Goal: Task Accomplishment & Management: Manage account settings

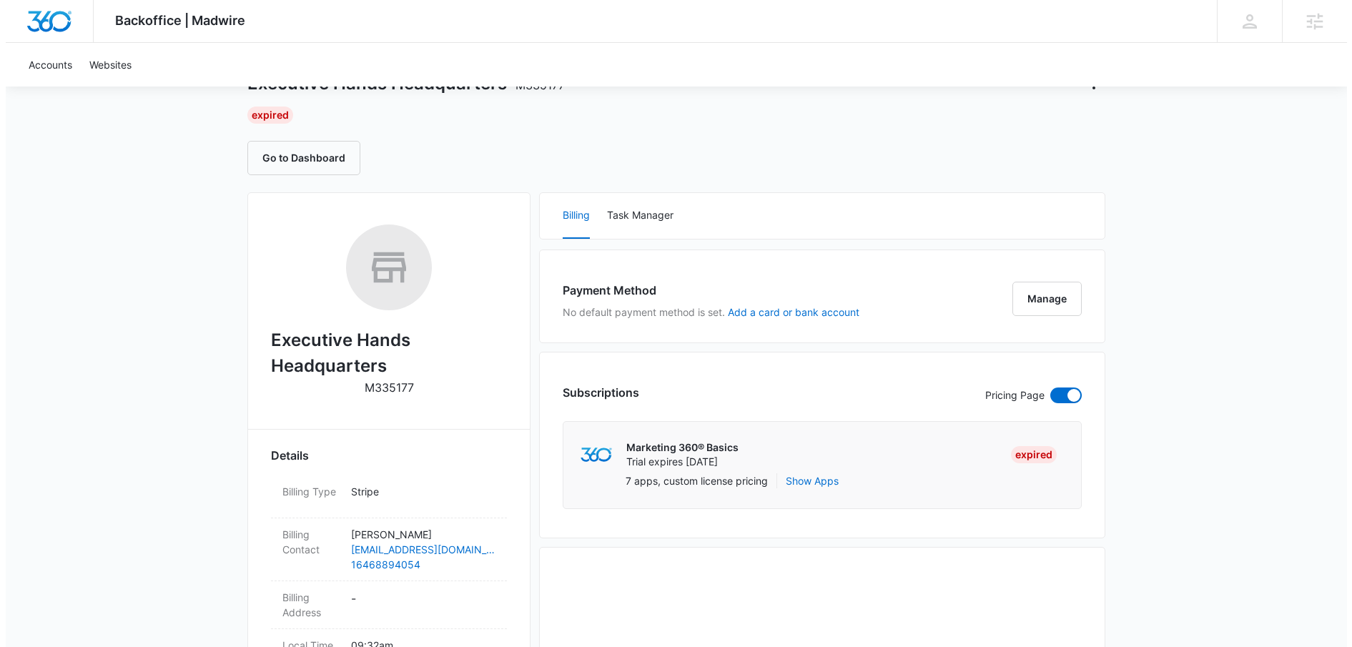
scroll to position [98, 0]
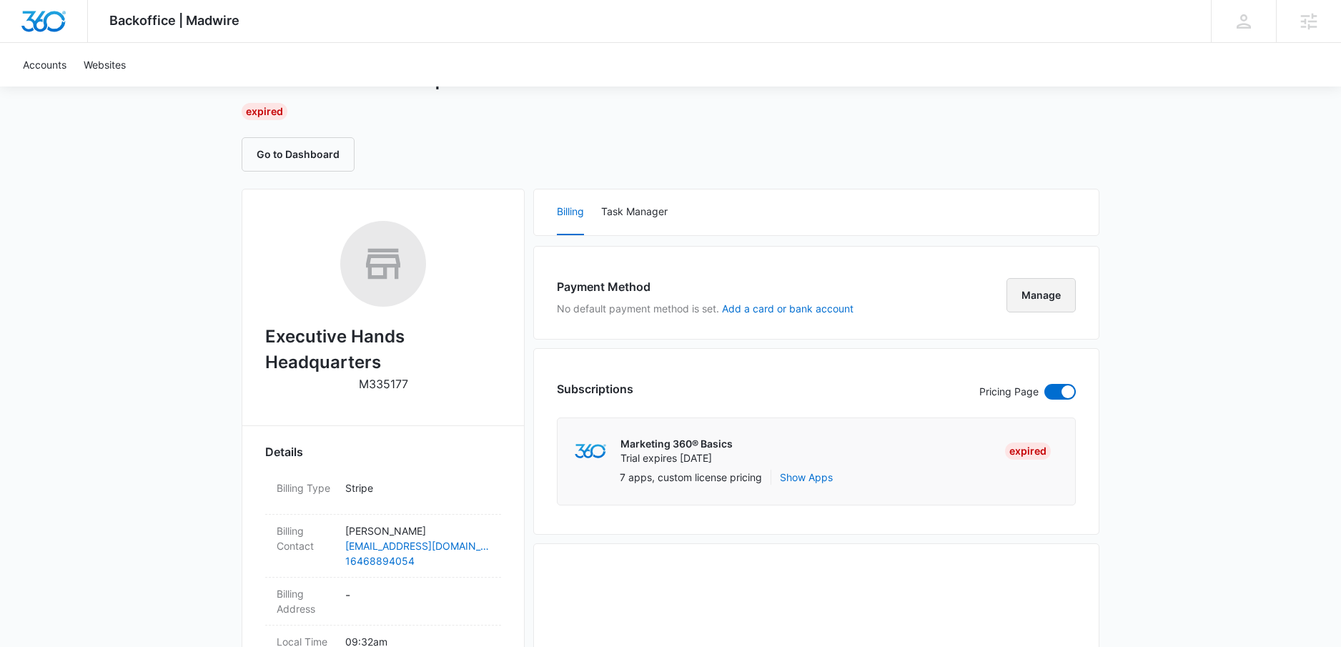
click at [1068, 287] on button "Manage" at bounding box center [1041, 295] width 69 height 34
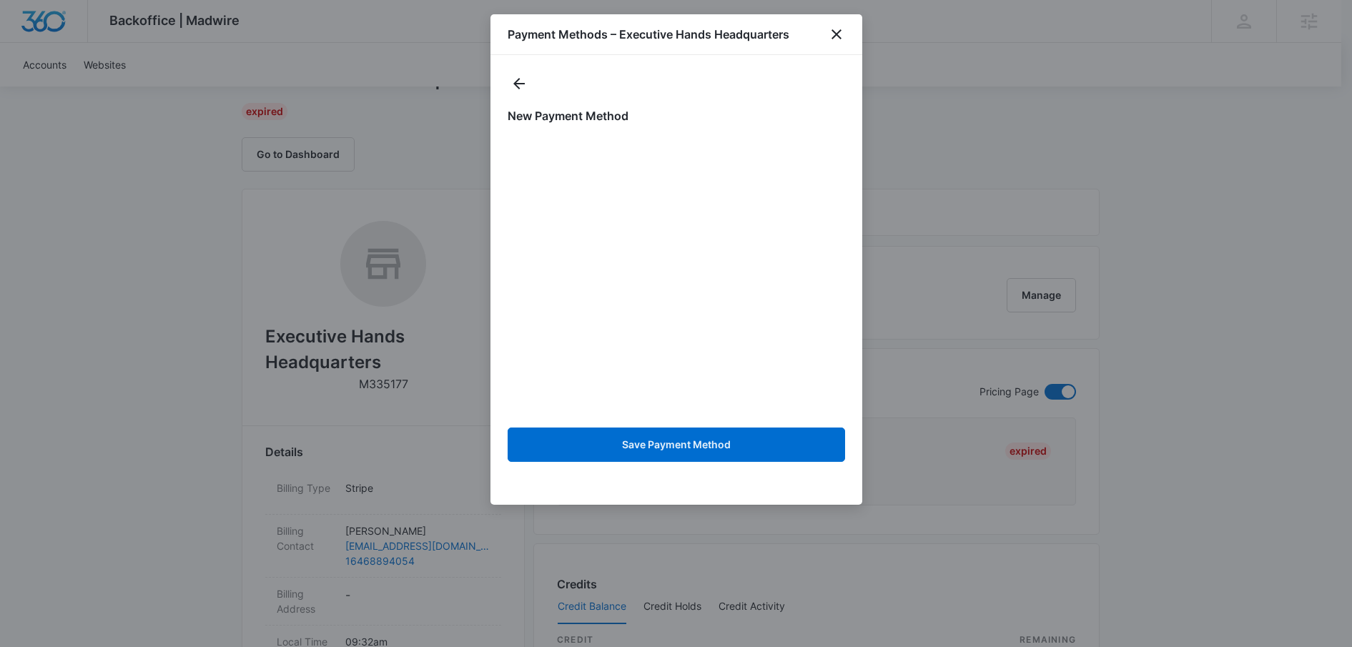
click at [854, 405] on div "New Payment Method Save Payment Method" at bounding box center [676, 280] width 372 height 450
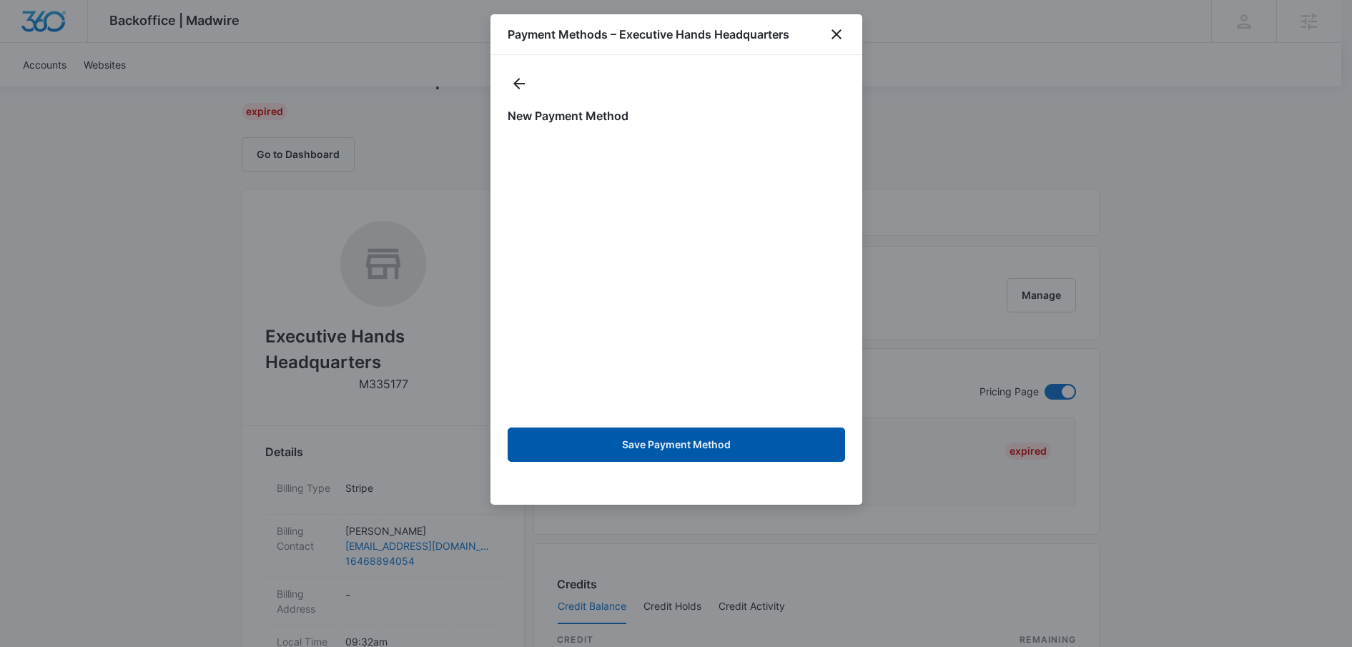
click at [789, 445] on button "Save Payment Method" at bounding box center [676, 445] width 337 height 34
